Goal: Information Seeking & Learning: Learn about a topic

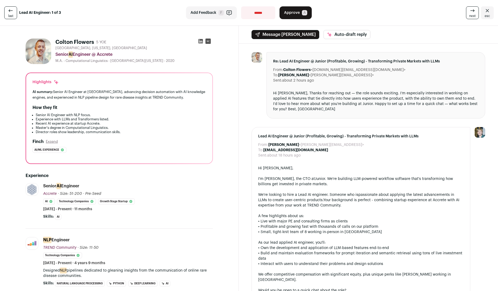
click at [297, 94] on div "Hi [PERSON_NAME], Thanks for reaching out — the role sounds exciting. I’m espec…" at bounding box center [375, 101] width 205 height 21
click at [387, 93] on div "Hi [PERSON_NAME], Thanks for reaching out — the role sounds exciting. I’m espec…" at bounding box center [375, 101] width 205 height 21
click at [389, 93] on div "Hi [PERSON_NAME], Thanks for reaching out — the role sounds exciting. I’m espec…" at bounding box center [375, 101] width 205 height 21
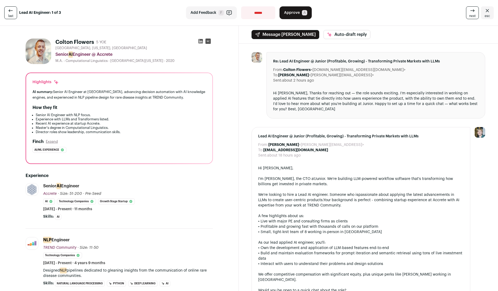
click at [406, 95] on div "Hi [PERSON_NAME], Thanks for reaching out — the role sounds exciting. I’m espec…" at bounding box center [375, 101] width 205 height 21
click at [344, 96] on div "Hi [PERSON_NAME], Thanks for reaching out — the role sounds exciting. I’m espec…" at bounding box center [375, 101] width 205 height 21
click at [322, 98] on div "Hi [PERSON_NAME], Thanks for reaching out — the role sounds exciting. I’m espec…" at bounding box center [375, 101] width 205 height 21
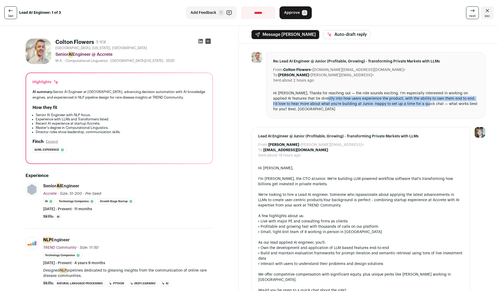
drag, startPoint x: 322, startPoint y: 98, endPoint x: 424, endPoint y: 103, distance: 102.6
click at [424, 102] on div "Hi [PERSON_NAME], Thanks for reaching out — the role sounds exciting. I’m espec…" at bounding box center [375, 101] width 205 height 21
click at [424, 103] on div "Hi [PERSON_NAME], Thanks for reaching out — the role sounds exciting. I’m espec…" at bounding box center [375, 101] width 205 height 21
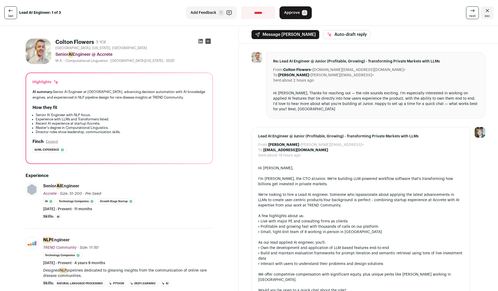
click at [423, 103] on div "Hi [PERSON_NAME], Thanks for reaching out — the role sounds exciting. I’m espec…" at bounding box center [375, 101] width 205 height 21
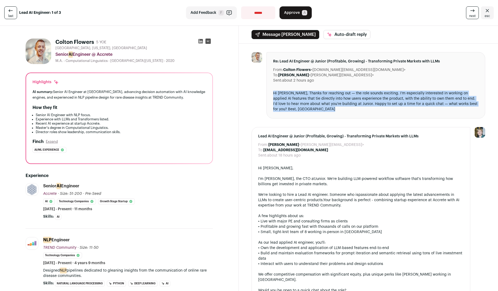
click at [423, 103] on div "Hi [PERSON_NAME], Thanks for reaching out — the role sounds exciting. I’m espec…" at bounding box center [375, 101] width 205 height 21
click at [449, 94] on div "Hi [PERSON_NAME], Thanks for reaching out — the role sounds exciting. I’m espec…" at bounding box center [375, 101] width 205 height 21
